Goal: Task Accomplishment & Management: Manage account settings

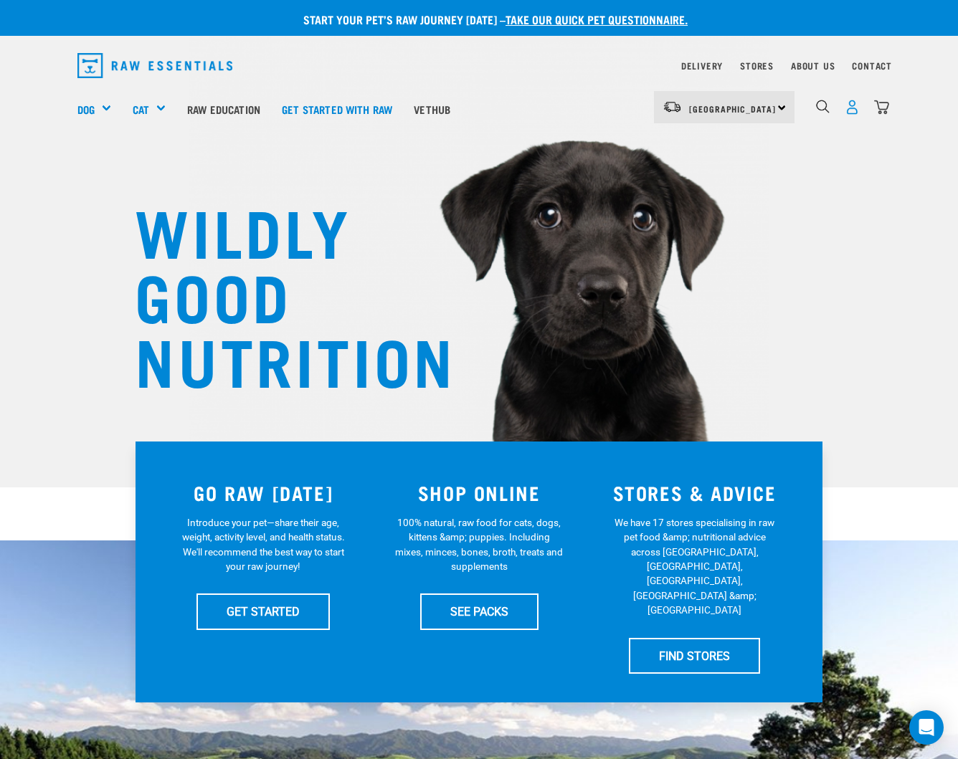
click at [857, 107] on img "dropdown navigation" at bounding box center [851, 107] width 15 height 15
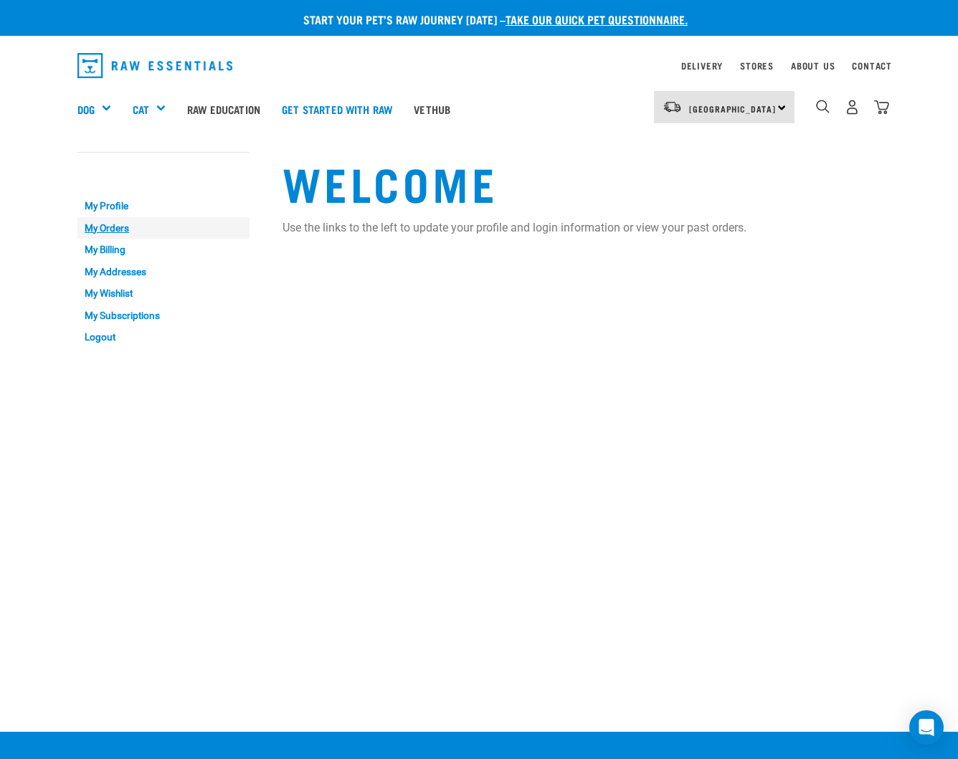
click at [105, 230] on link "My Orders" at bounding box center [163, 228] width 172 height 22
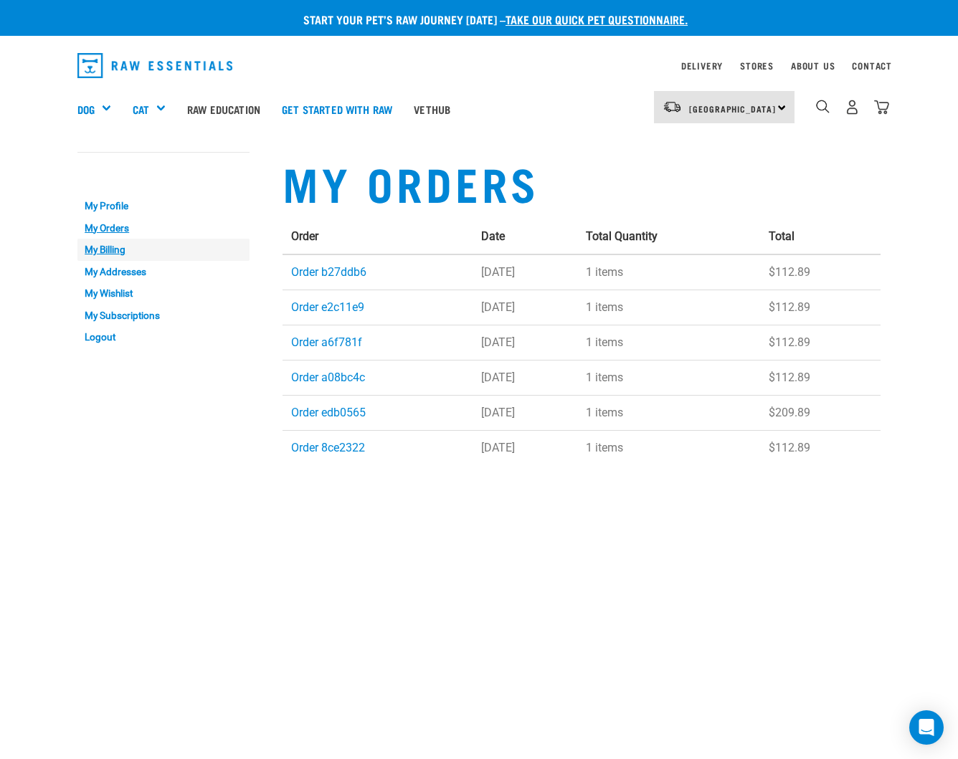
click at [115, 252] on link "My Billing" at bounding box center [163, 250] width 172 height 22
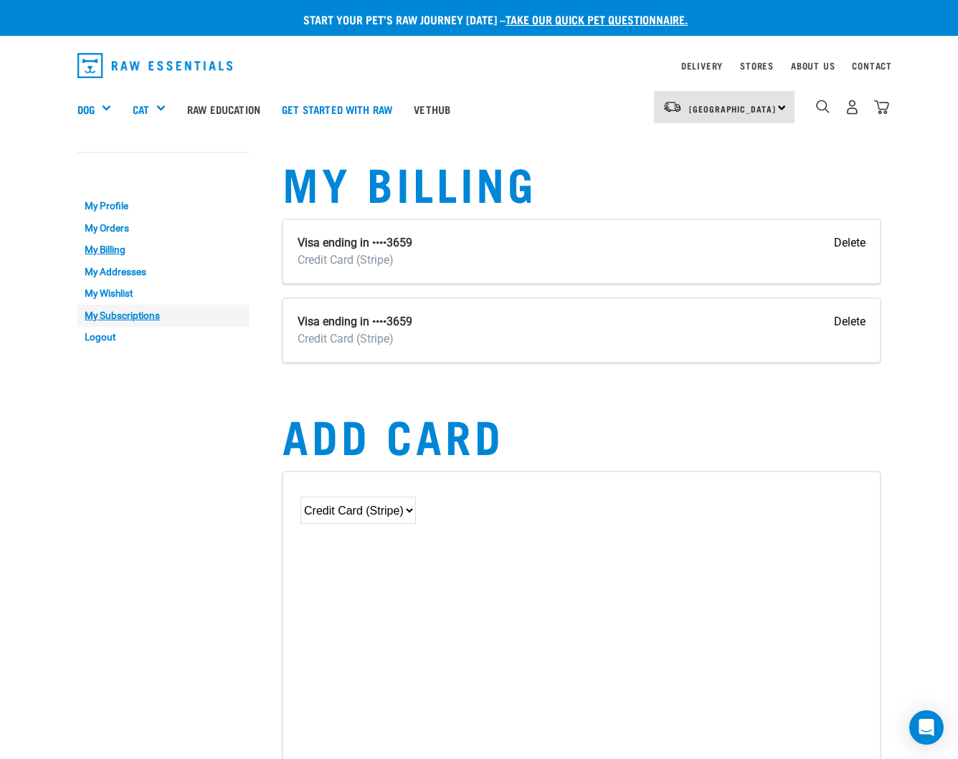
click at [137, 308] on link "My Subscriptions" at bounding box center [163, 316] width 172 height 22
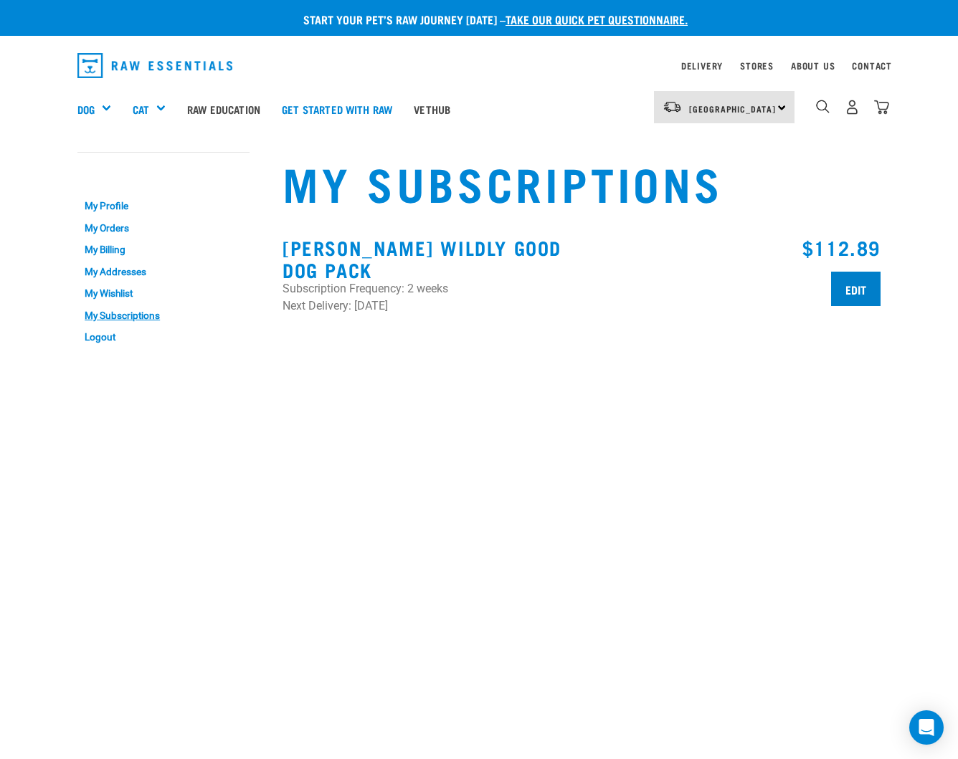
click at [852, 288] on input "Edit" at bounding box center [855, 289] width 49 height 34
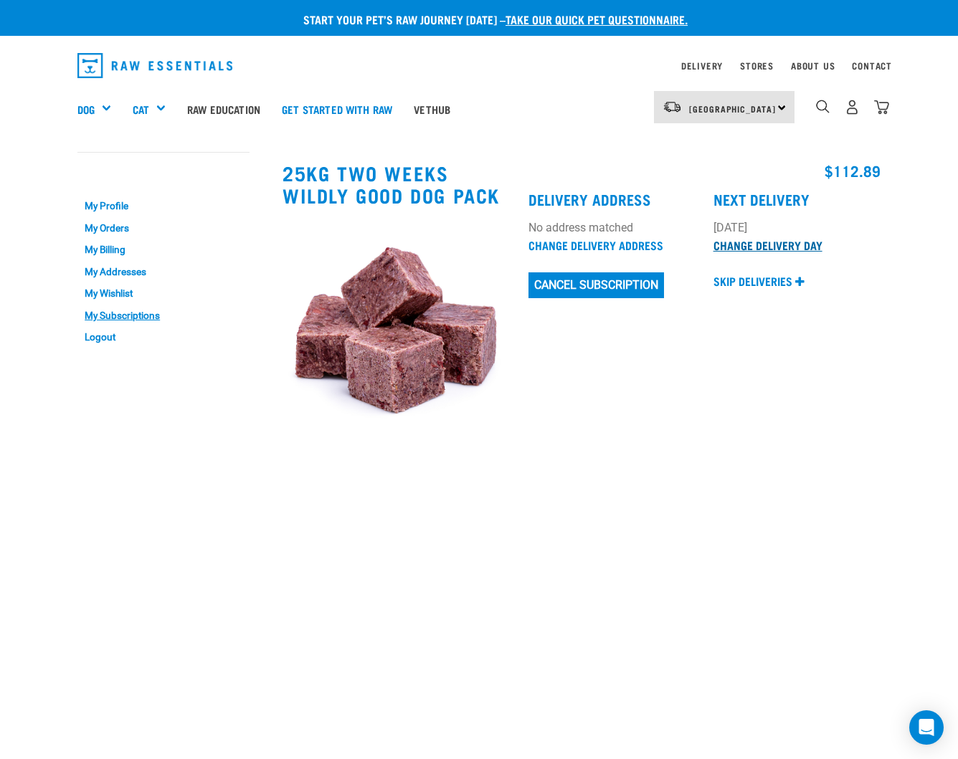
click at [738, 247] on link "Change Delivery Day" at bounding box center [767, 245] width 109 height 6
click at [747, 280] on p "Skip deliveries" at bounding box center [752, 280] width 79 height 17
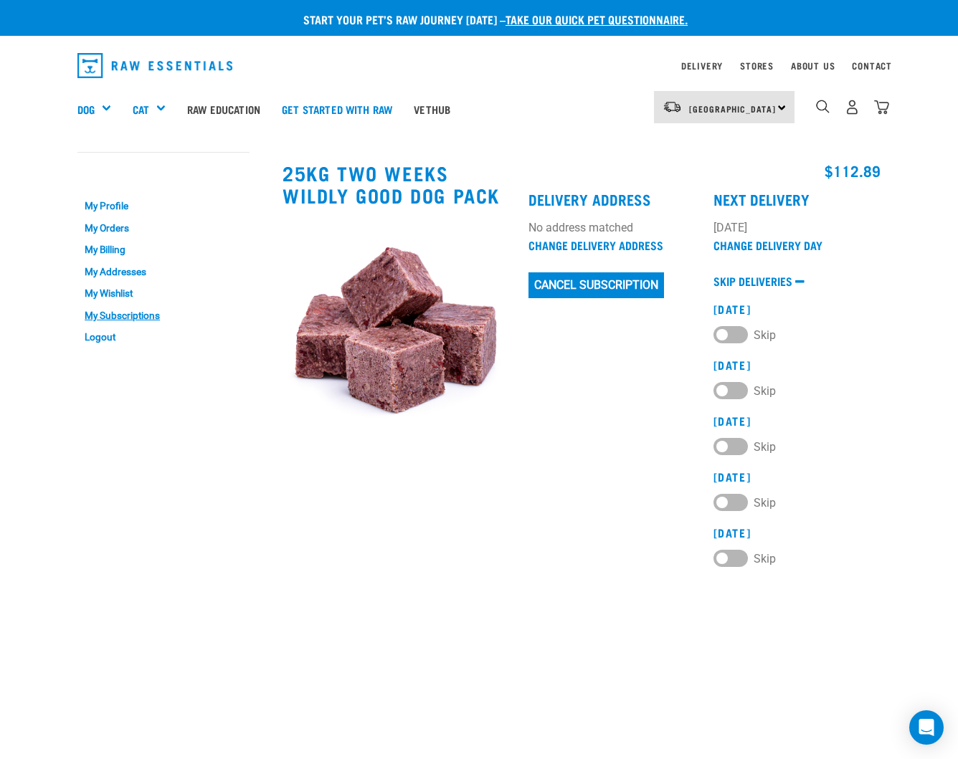
click at [737, 332] on label "Skip" at bounding box center [744, 334] width 62 height 16
click at [722, 332] on 2025 "Skip" at bounding box center [717, 331] width 9 height 9
checkbox 2025 "true"
